Goal: Task Accomplishment & Management: Manage account settings

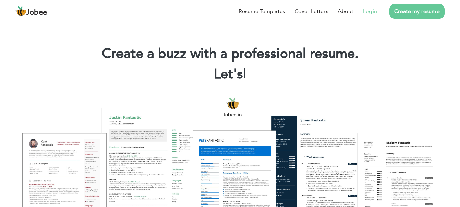
click at [366, 10] on link "Login" at bounding box center [370, 11] width 14 height 8
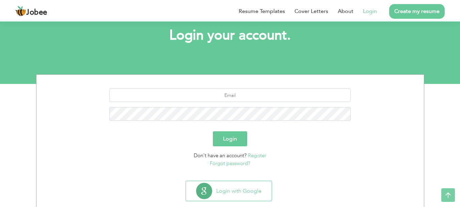
scroll to position [52, 0]
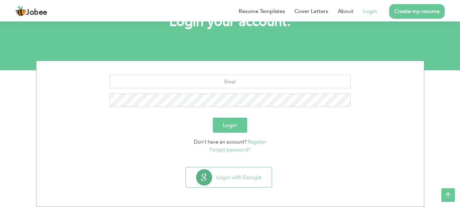
click at [224, 150] on link "Forgot password?" at bounding box center [230, 149] width 41 height 7
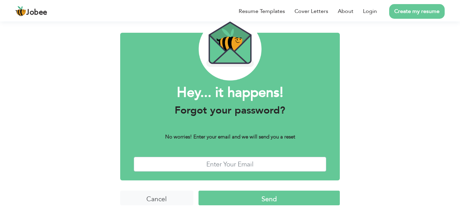
scroll to position [38, 0]
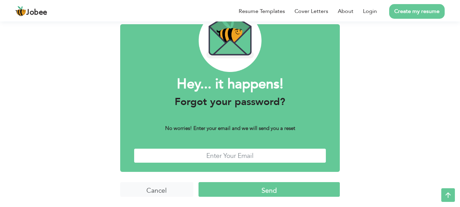
click at [226, 156] on input "text" at bounding box center [230, 155] width 193 height 15
paste input "erum.ahmed2017@hotmail.com"
type input "erum.ahmed2017@hotmail.com"
click at [248, 190] on input "Send" at bounding box center [268, 189] width 141 height 15
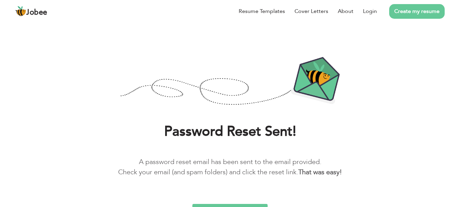
scroll to position [14, 0]
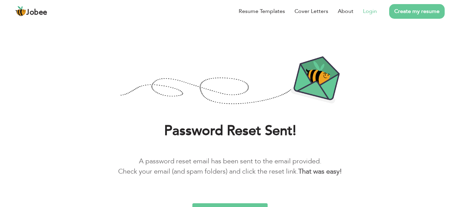
click at [374, 12] on link "Login" at bounding box center [370, 11] width 14 height 8
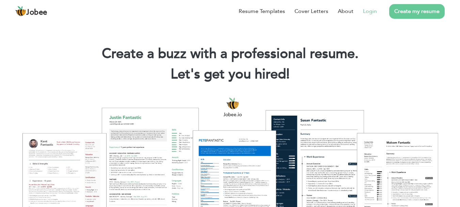
click at [369, 9] on link "Login" at bounding box center [370, 11] width 14 height 8
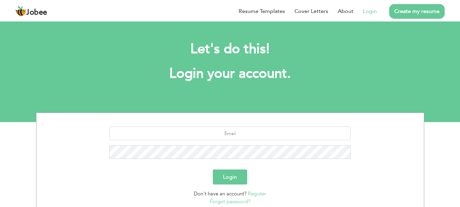
click at [227, 201] on link "Forgot password?" at bounding box center [230, 201] width 41 height 7
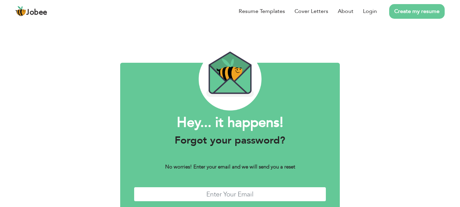
click at [201, 197] on input "text" at bounding box center [230, 194] width 193 height 15
paste input "erumshamim2016@gmail.com"
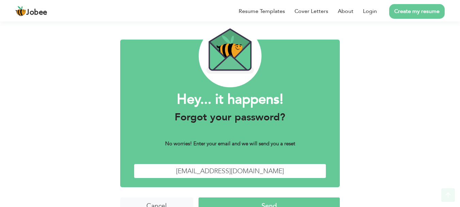
scroll to position [38, 0]
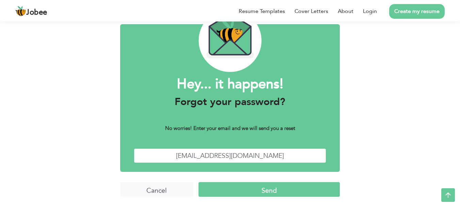
type input "erumshamim2016@gmail.com"
click at [261, 191] on input "Send" at bounding box center [268, 189] width 141 height 15
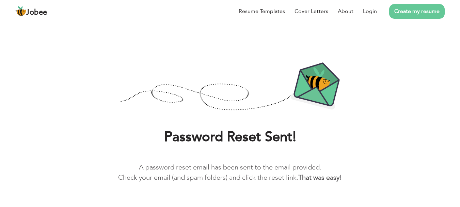
scroll to position [25, 0]
